Goal: Information Seeking & Learning: Learn about a topic

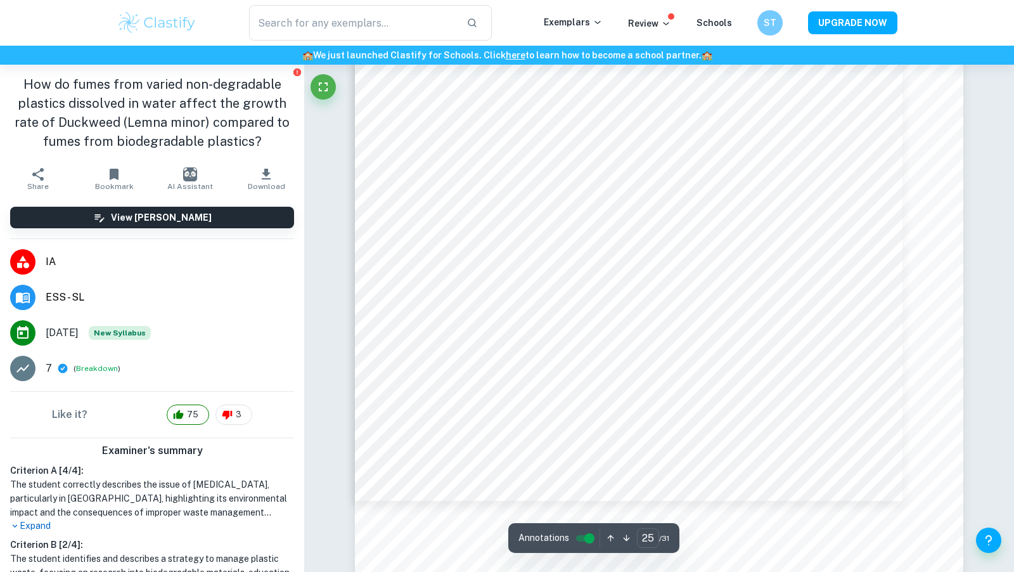
scroll to position [19688, 0]
type input "26"
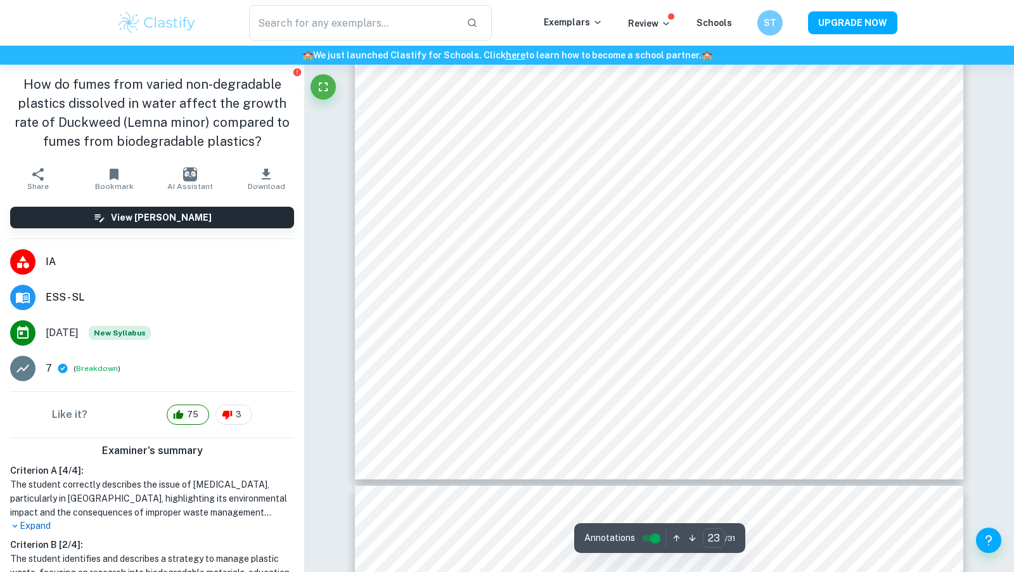
scroll to position [18234, 0]
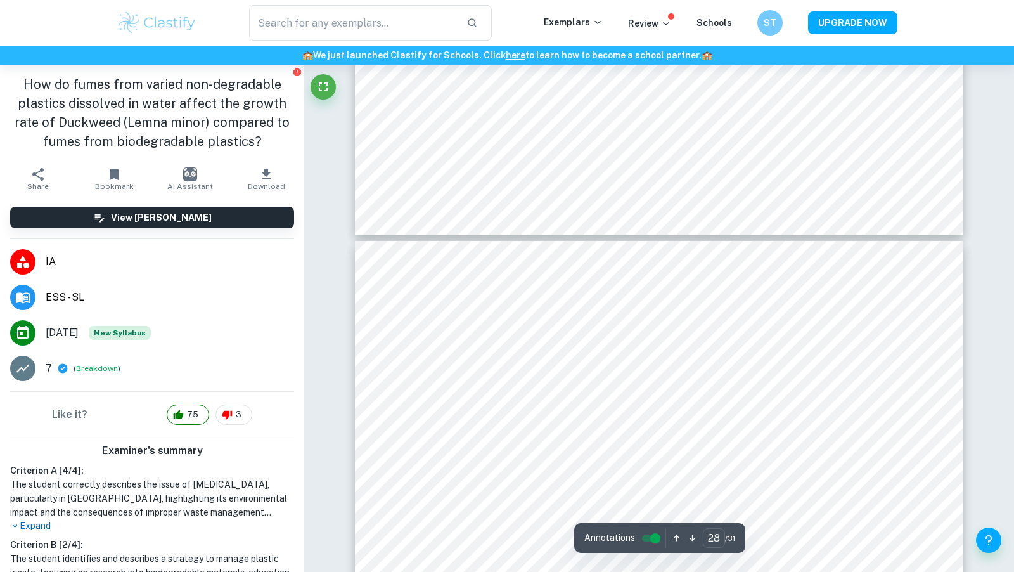
type input "27"
